Goal: Navigation & Orientation: Find specific page/section

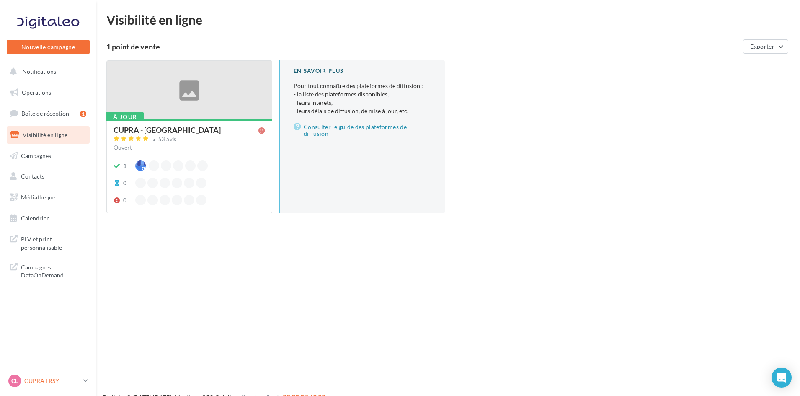
click at [85, 379] on icon at bounding box center [85, 380] width 5 height 7
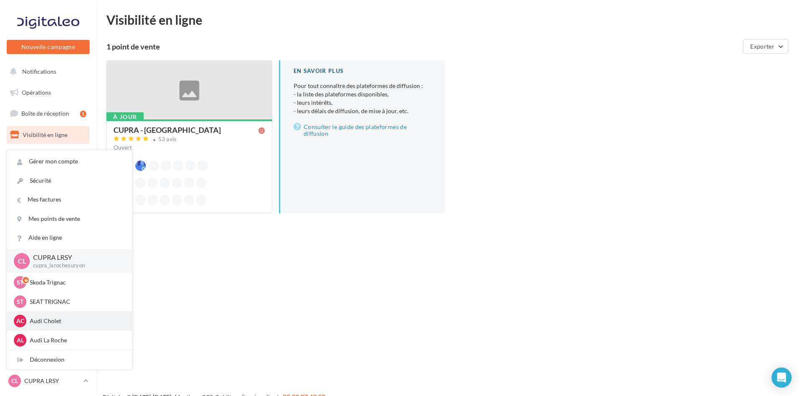
click at [54, 316] on div "AC Audi Cholet audi-saor-49300" at bounding box center [69, 321] width 111 height 13
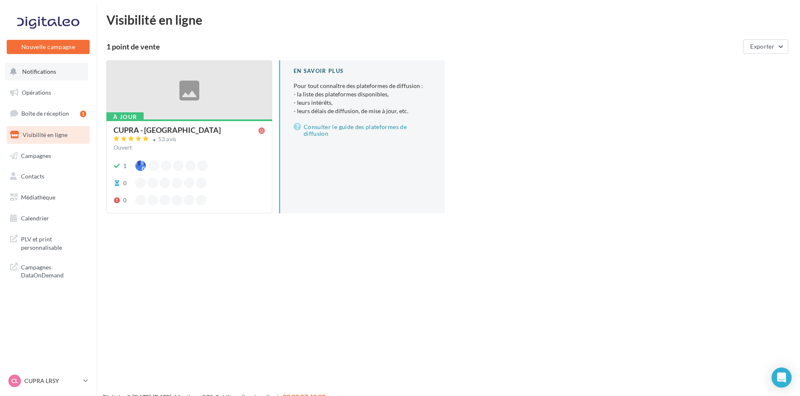
click at [49, 68] on span "Notifications" at bounding box center [39, 71] width 34 height 7
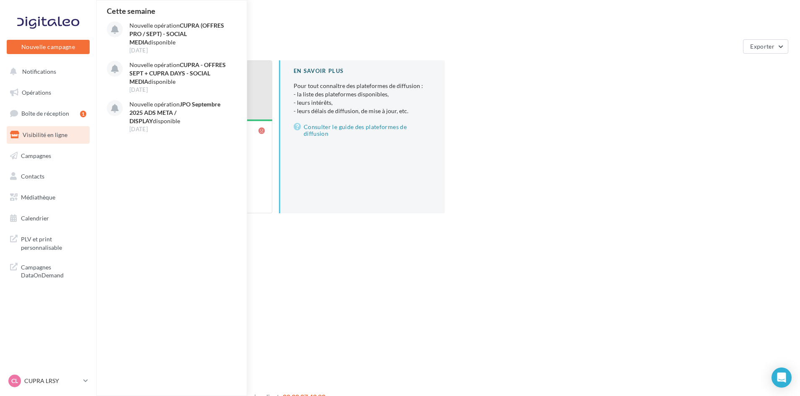
click at [309, 34] on div "Visibilité en ligne 1 point de vente Exporter À jour CUPRA - LA ROCHE SUR YON 5…" at bounding box center [448, 119] width 684 height 213
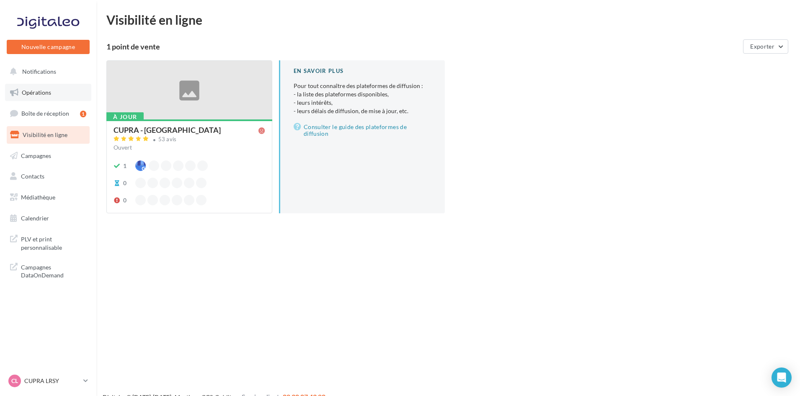
click at [34, 90] on span "Opérations" at bounding box center [36, 92] width 29 height 7
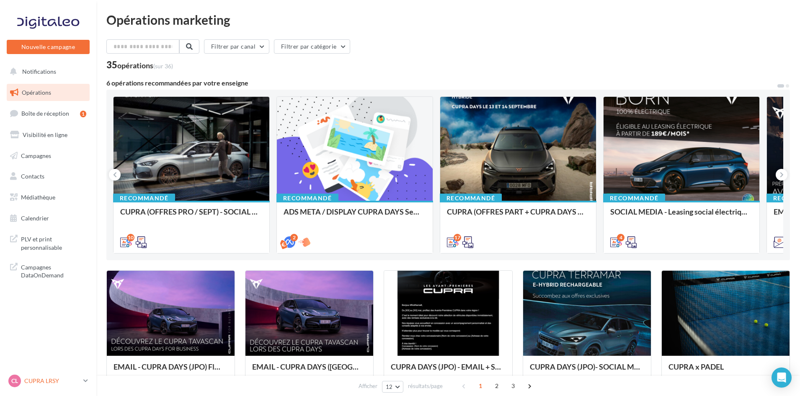
click at [84, 377] on icon at bounding box center [85, 380] width 5 height 7
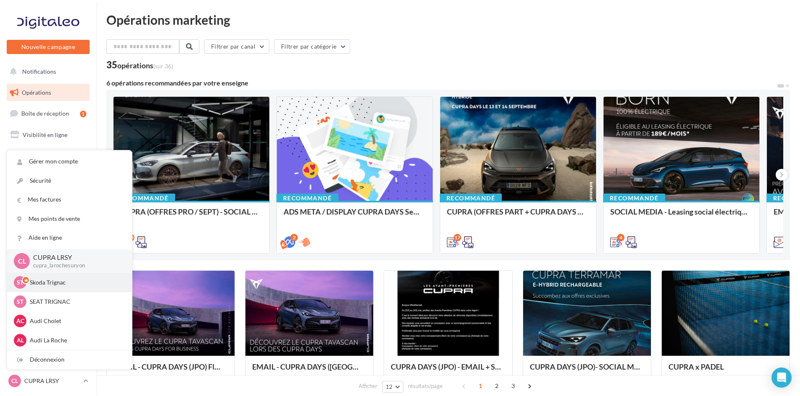
click at [54, 280] on p "Skoda Trignac" at bounding box center [76, 282] width 92 height 8
